Goal: Information Seeking & Learning: Learn about a topic

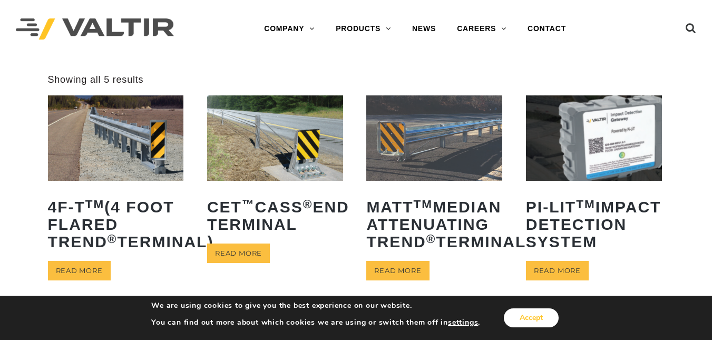
click at [515, 312] on button "Accept" at bounding box center [531, 317] width 55 height 19
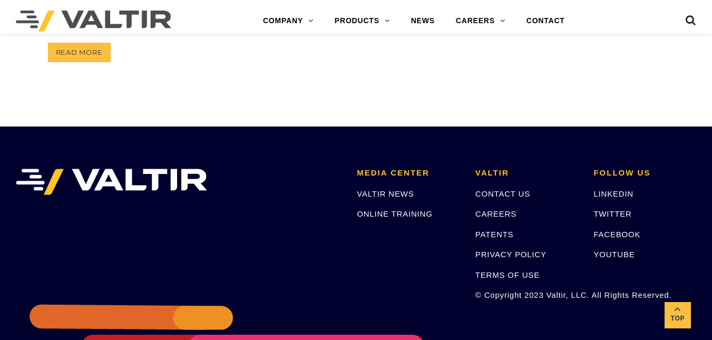
scroll to position [237, 0]
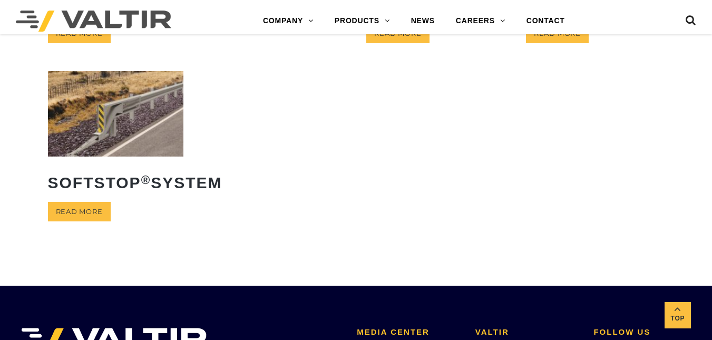
click at [105, 156] on img at bounding box center [116, 113] width 136 height 85
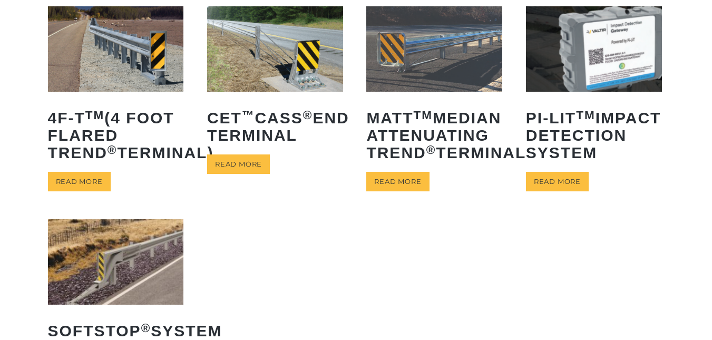
scroll to position [85, 0]
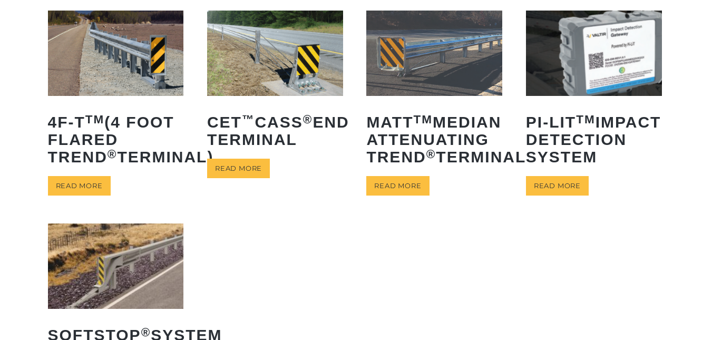
click at [121, 55] on img at bounding box center [116, 53] width 136 height 85
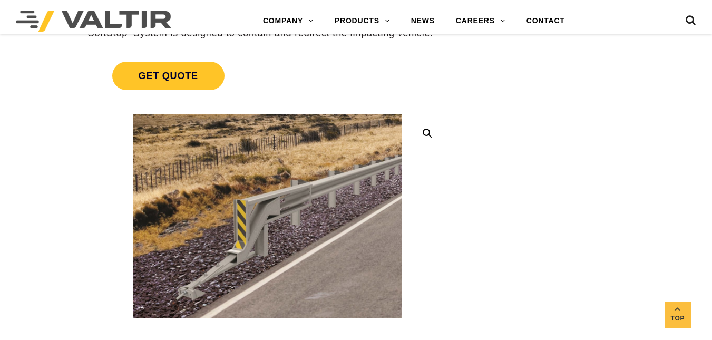
scroll to position [210, 0]
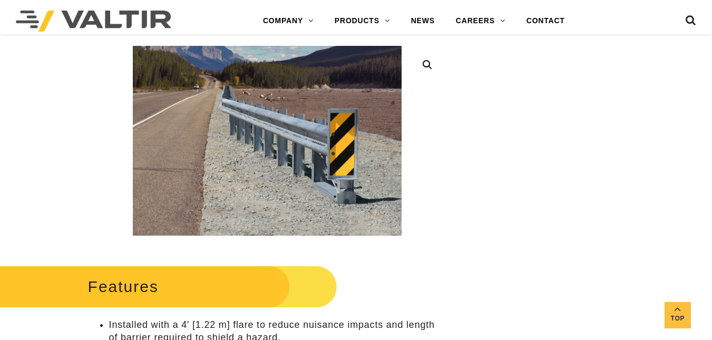
scroll to position [304, 0]
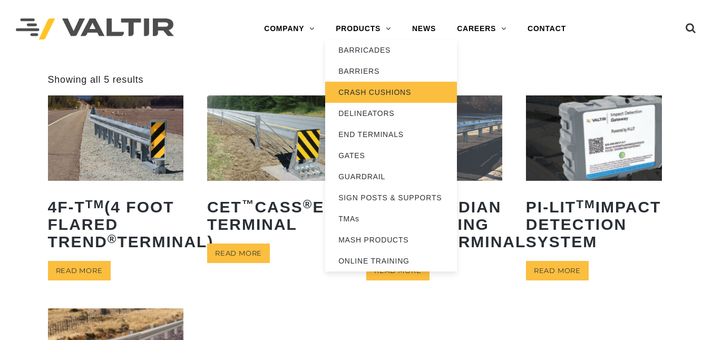
click at [358, 99] on link "CRASH CUSHIONS" at bounding box center [391, 92] width 132 height 21
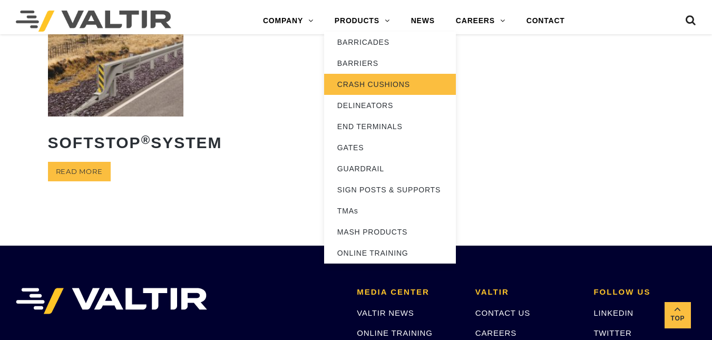
scroll to position [297, 0]
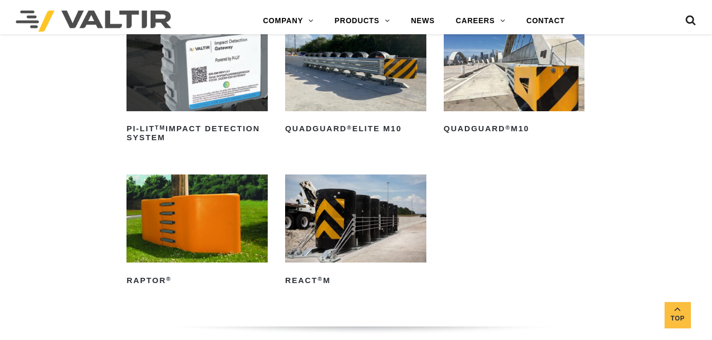
scroll to position [297, 0]
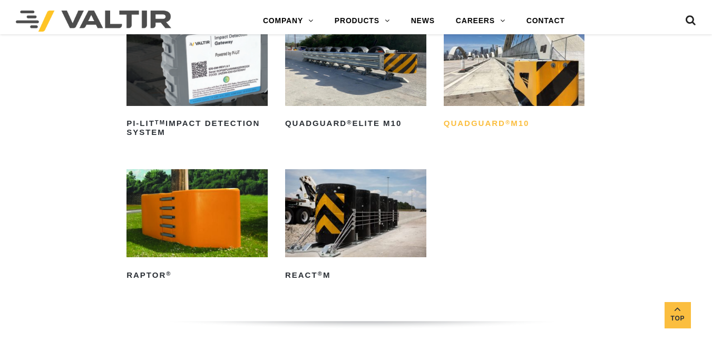
click at [518, 116] on h2 "QuadGuard ® M10" at bounding box center [514, 123] width 141 height 17
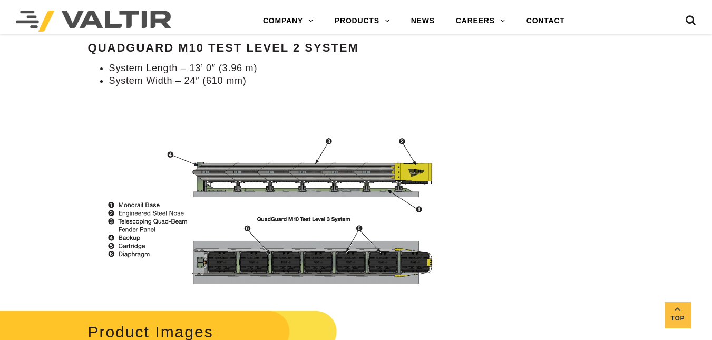
scroll to position [1188, 0]
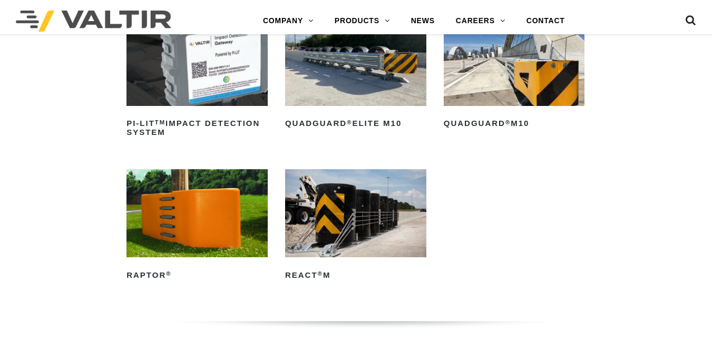
click at [463, 82] on img at bounding box center [514, 62] width 141 height 88
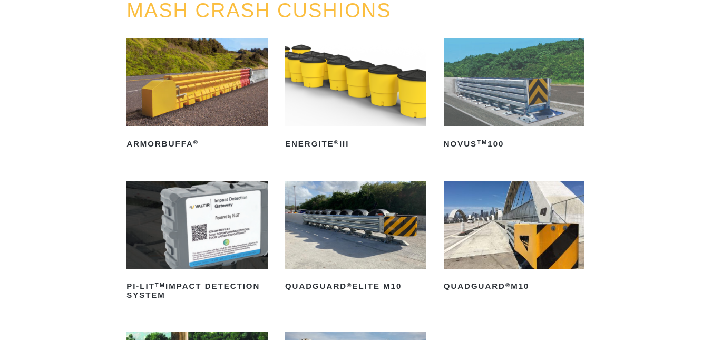
scroll to position [88, 0]
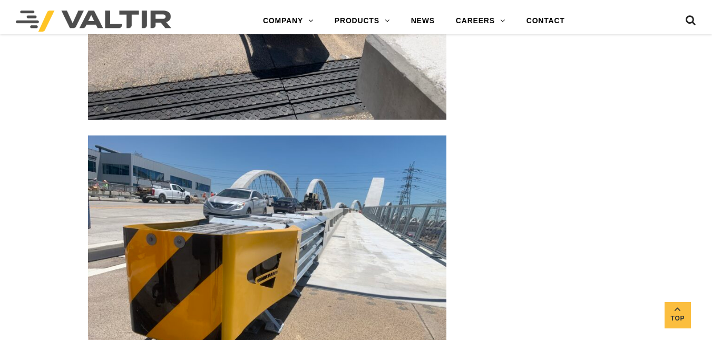
scroll to position [2490, 0]
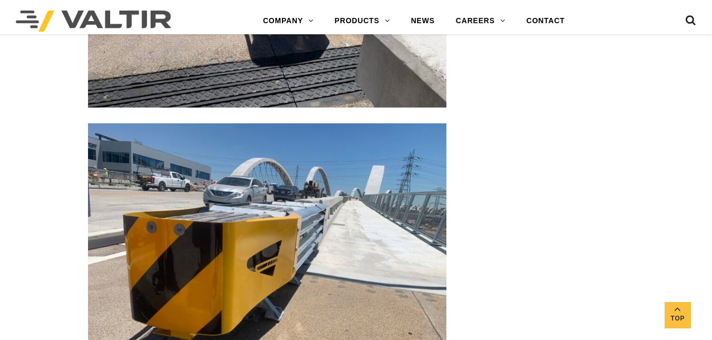
drag, startPoint x: 581, startPoint y: 250, endPoint x: 591, endPoint y: 276, distance: 27.7
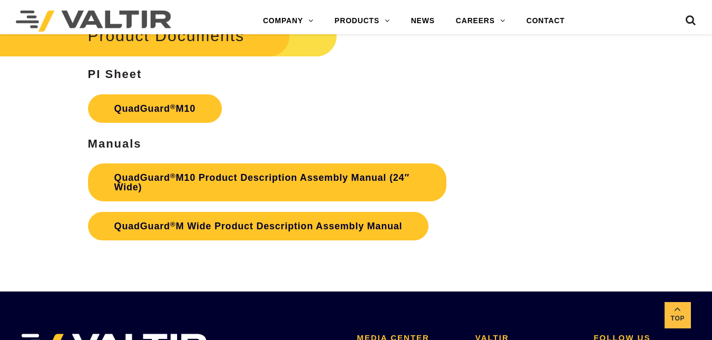
scroll to position [3158, 0]
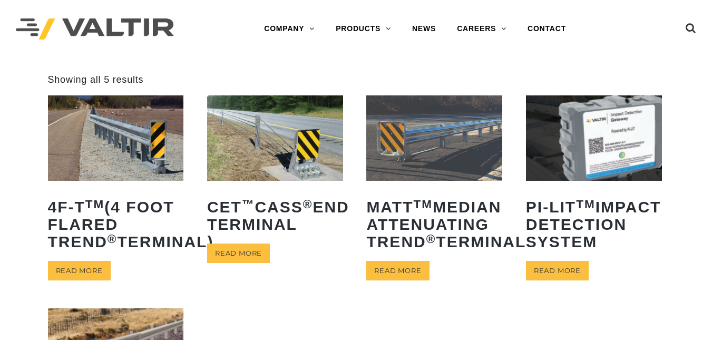
scroll to position [297, 0]
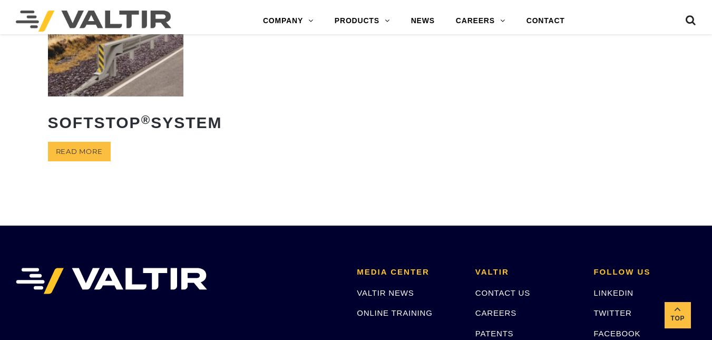
click at [145, 96] on img at bounding box center [116, 53] width 136 height 85
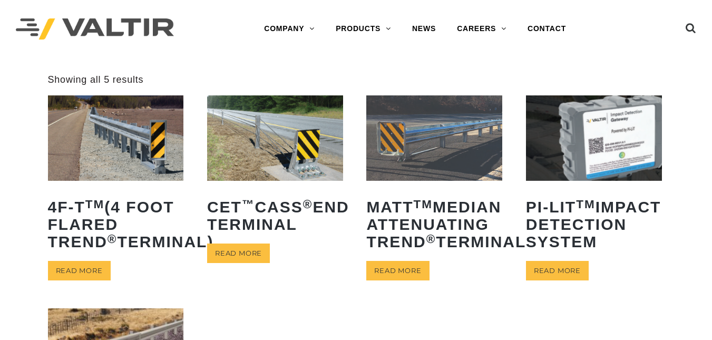
click at [134, 165] on img at bounding box center [116, 137] width 136 height 85
click at [429, 130] on img at bounding box center [434, 137] width 136 height 85
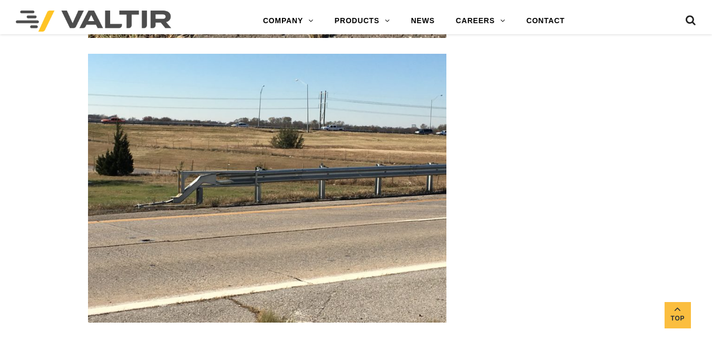
scroll to position [2299, 0]
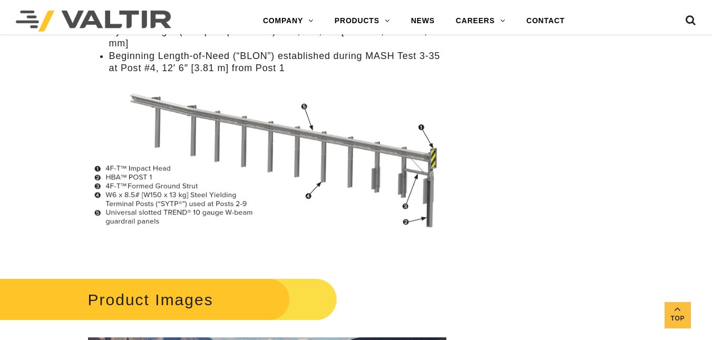
scroll to position [839, 0]
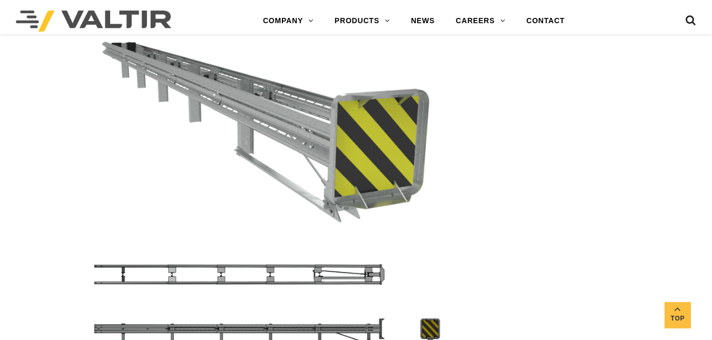
scroll to position [2766, 0]
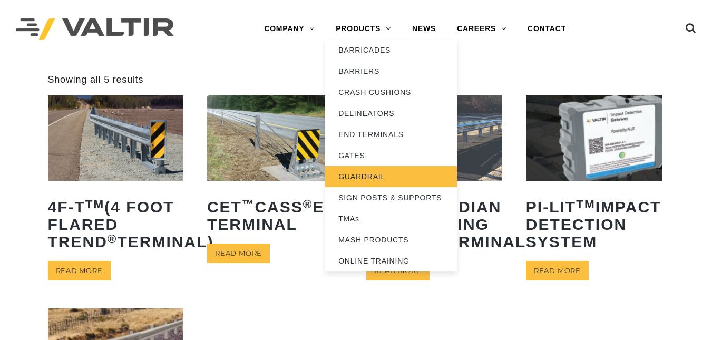
click at [368, 169] on link "GUARDRAIL" at bounding box center [391, 176] width 132 height 21
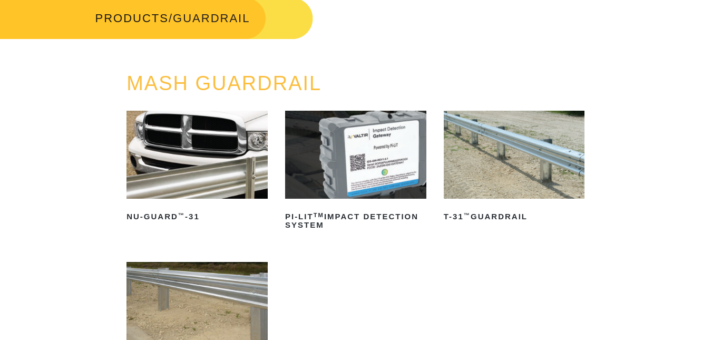
scroll to position [89, 0]
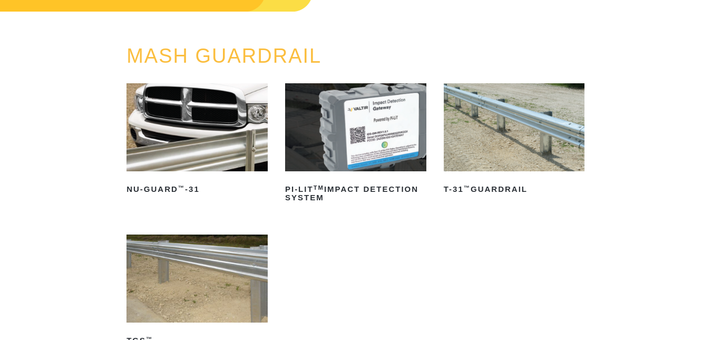
click at [485, 133] on img at bounding box center [514, 127] width 141 height 88
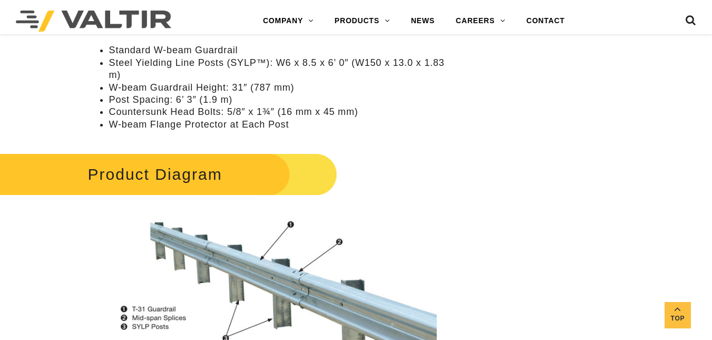
scroll to position [1090, 0]
